Goal: Task Accomplishment & Management: Use online tool/utility

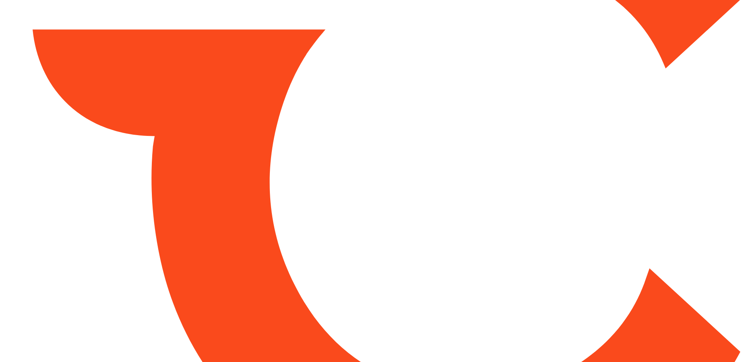
type input "*****"
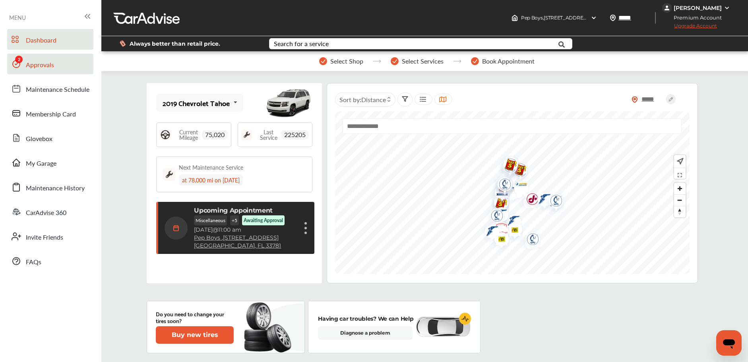
click at [84, 56] on link "Approvals" at bounding box center [50, 64] width 86 height 21
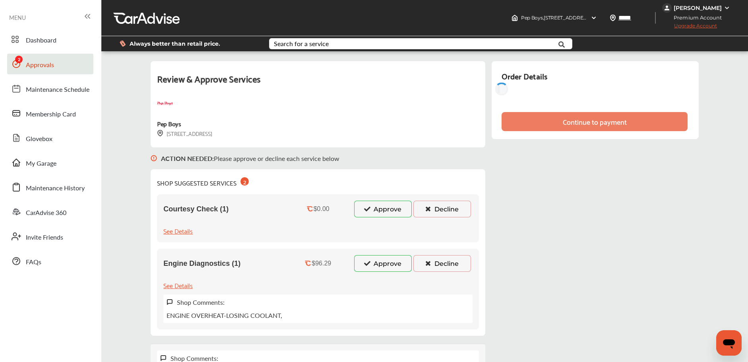
click at [364, 211] on icon at bounding box center [367, 209] width 8 height 6
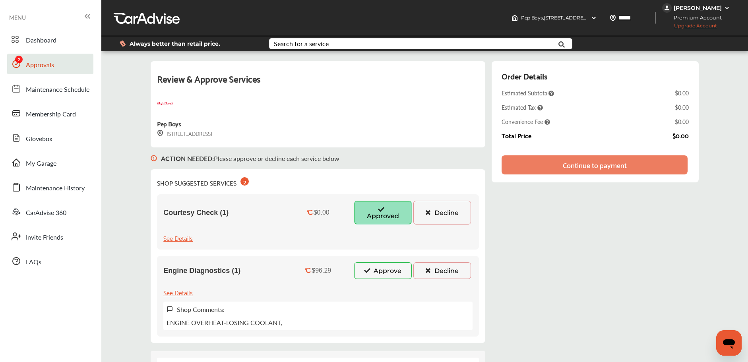
click at [368, 275] on button "Approve" at bounding box center [383, 270] width 58 height 17
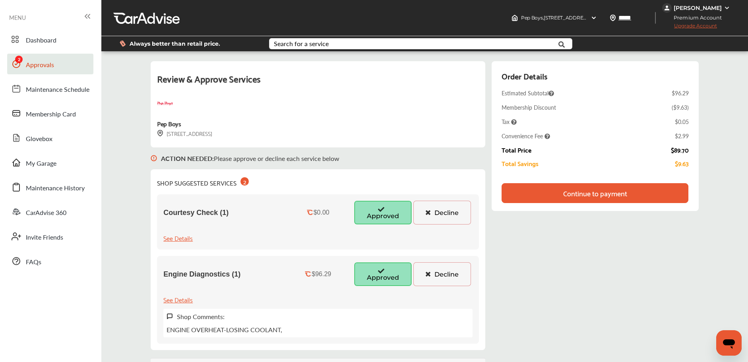
click at [595, 189] on div "Continue to payment" at bounding box center [595, 193] width 64 height 8
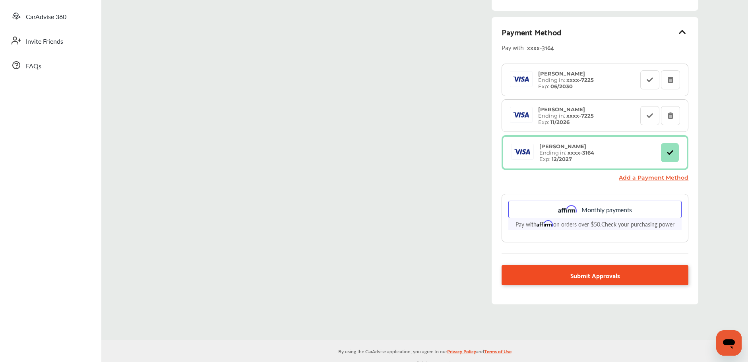
scroll to position [203, 0]
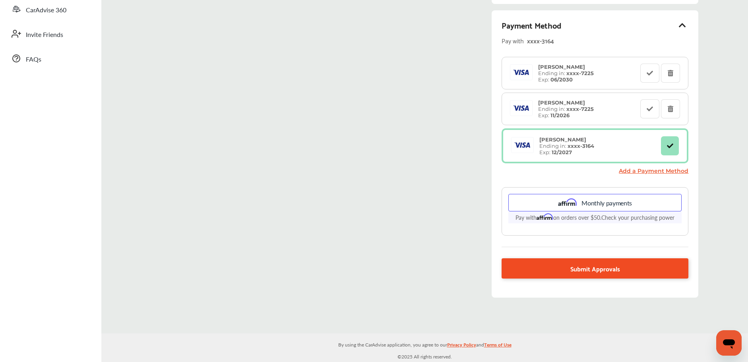
click at [546, 262] on link "Submit Approvals" at bounding box center [595, 268] width 187 height 20
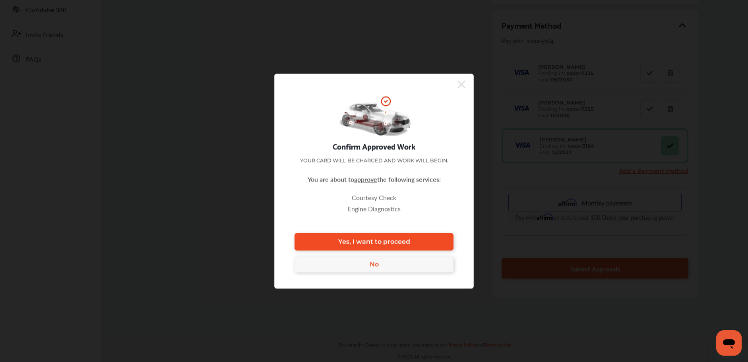
click at [413, 239] on link "Yes, I want to proceed" at bounding box center [374, 241] width 159 height 17
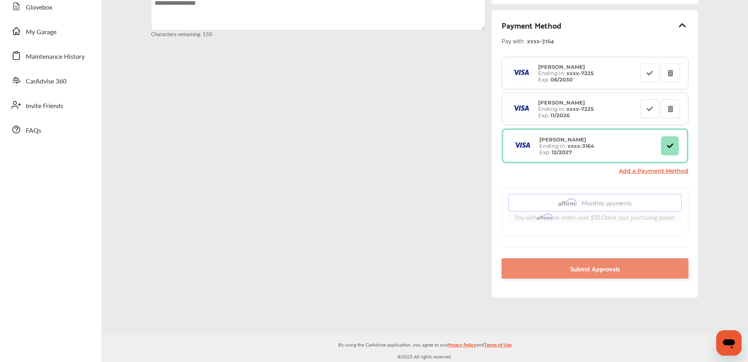
scroll to position [0, 0]
